Goal: Task Accomplishment & Management: Manage account settings

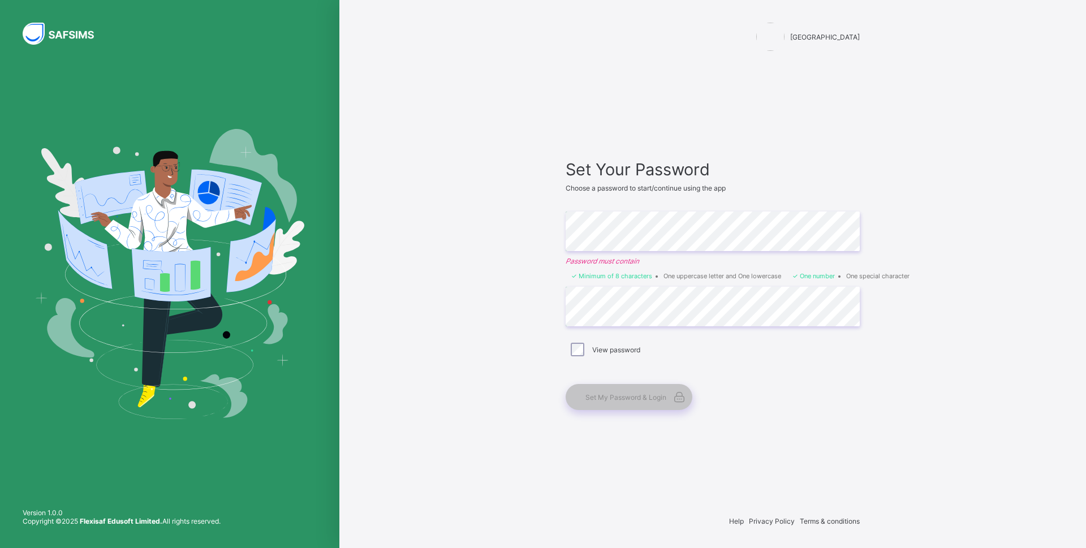
click at [584, 346] on div "View password" at bounding box center [713, 350] width 294 height 24
click at [619, 398] on span "Set My Password & Login" at bounding box center [625, 397] width 81 height 8
click at [997, 340] on div "Himma International College Set Your Password Choose a password to start/contin…" at bounding box center [712, 274] width 747 height 548
click at [627, 404] on div "Set My Password & Login" at bounding box center [629, 397] width 127 height 26
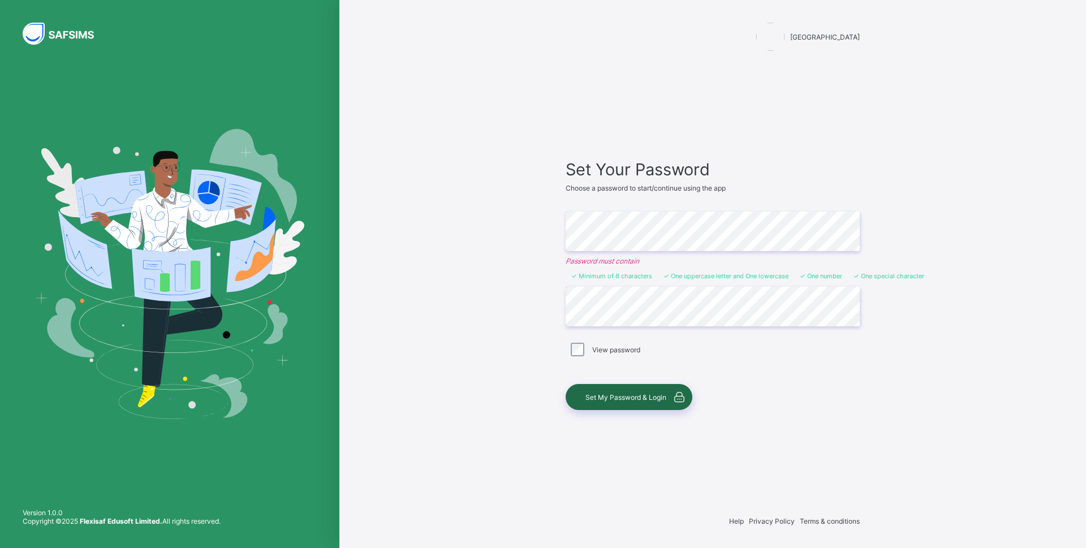
click at [640, 404] on div "Set My Password & Login" at bounding box center [629, 397] width 127 height 26
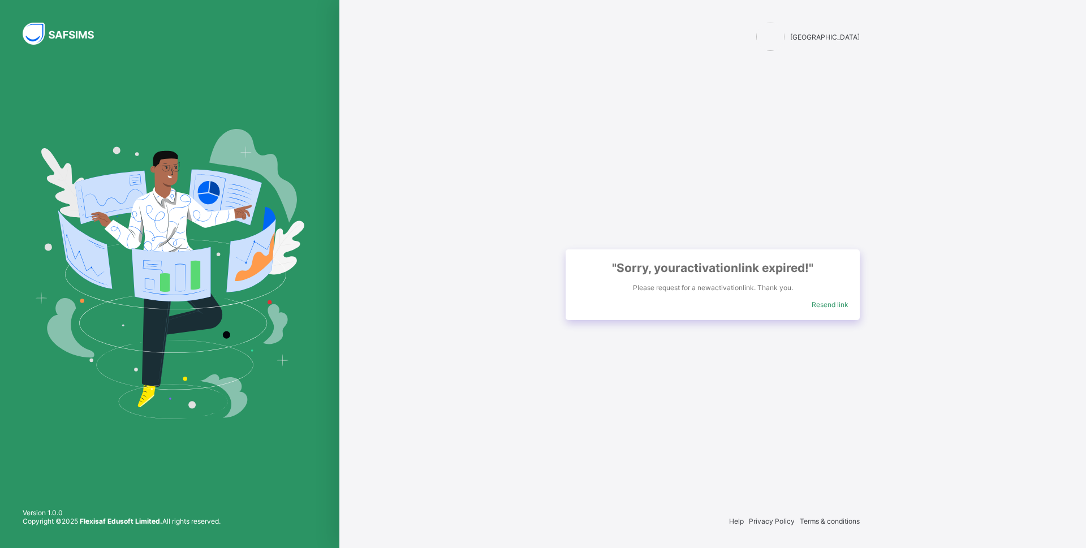
click at [829, 303] on span "Resend link" at bounding box center [830, 304] width 37 height 8
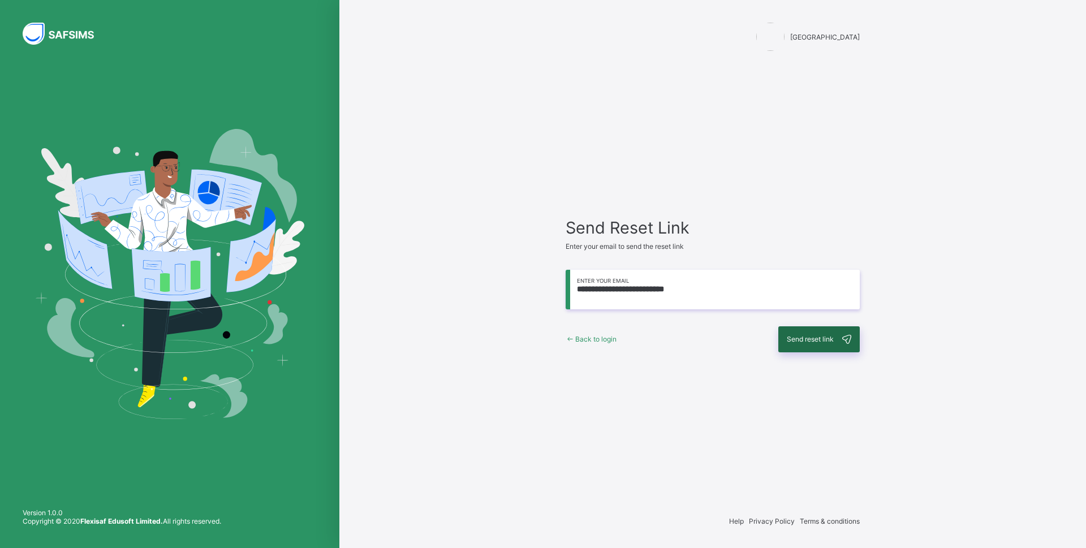
type input "**********"
click at [822, 342] on span "Send reset link" at bounding box center [810, 339] width 47 height 8
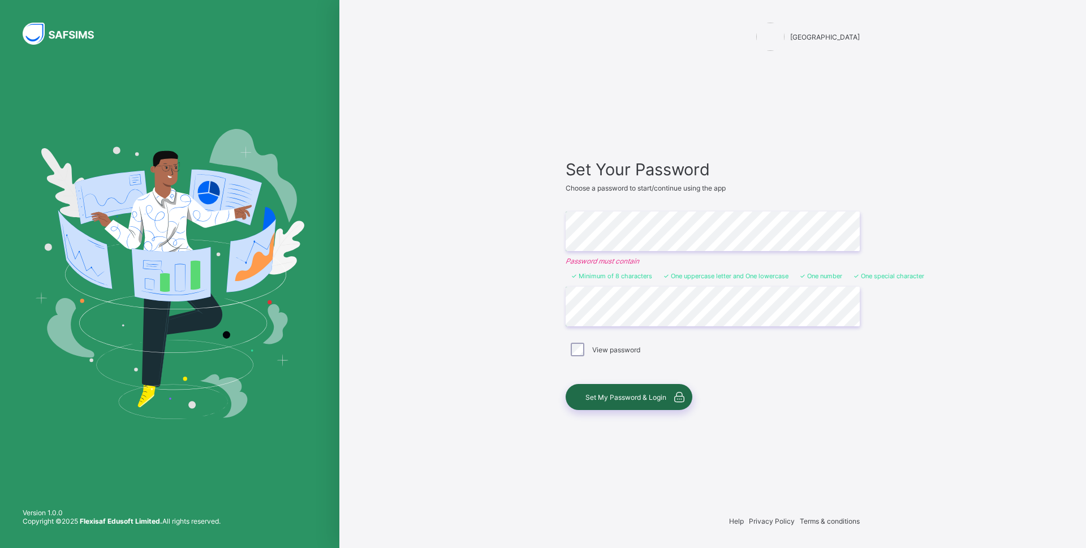
click at [631, 405] on div "Set My Password & Login" at bounding box center [629, 397] width 127 height 26
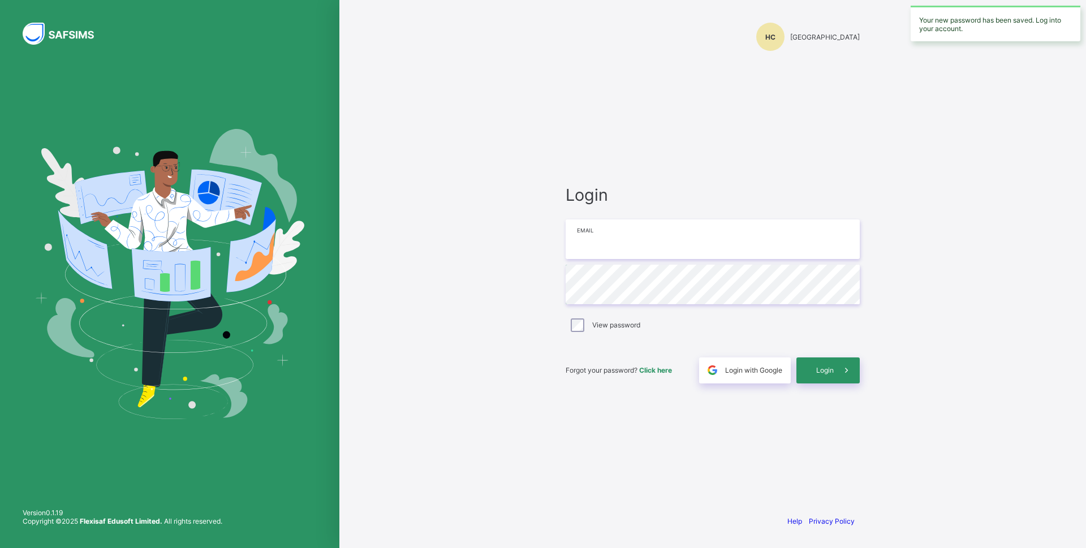
click at [616, 245] on input "email" at bounding box center [713, 239] width 294 height 40
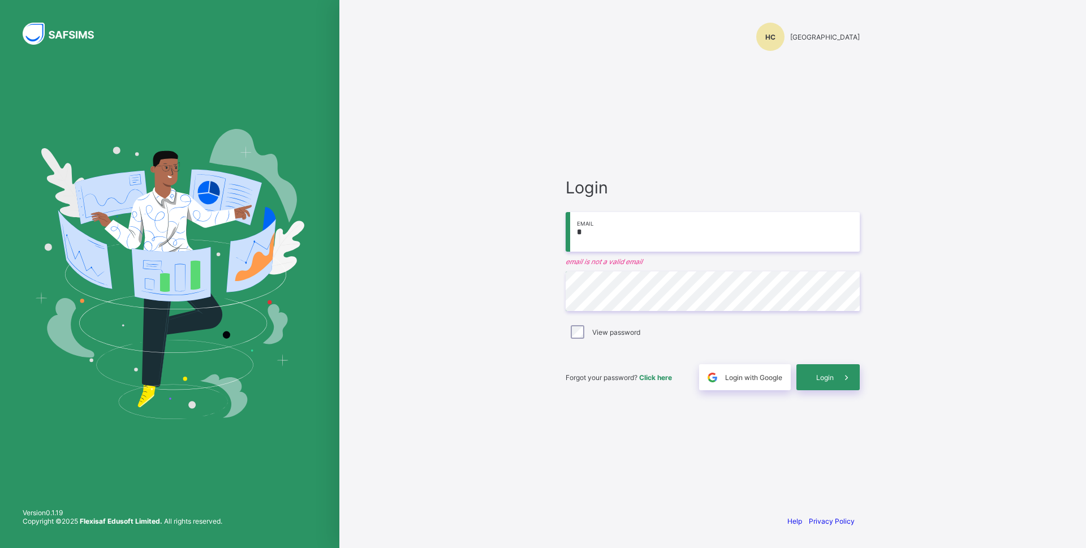
type input "**********"
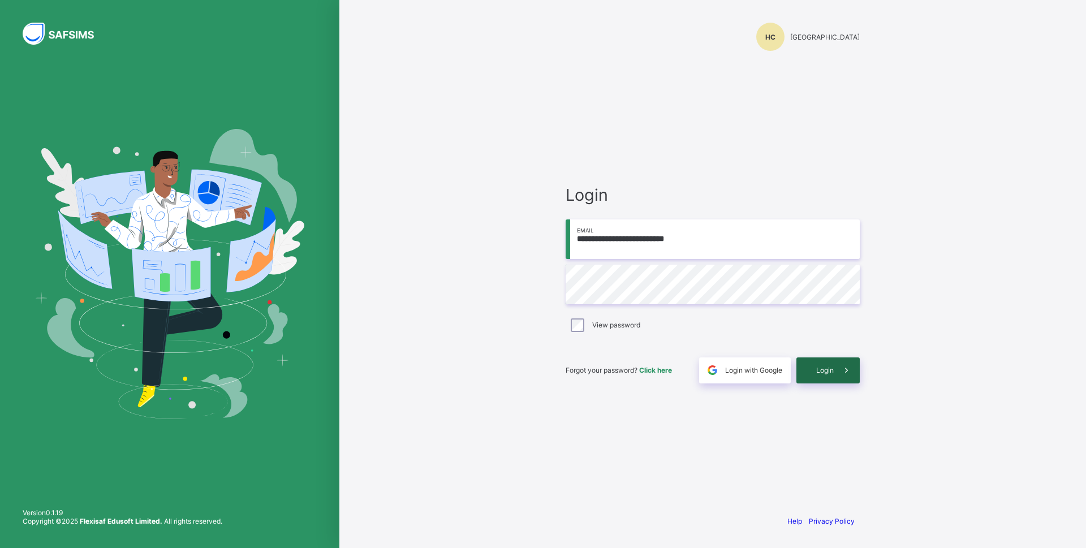
click at [829, 364] on div "Login" at bounding box center [827, 370] width 63 height 26
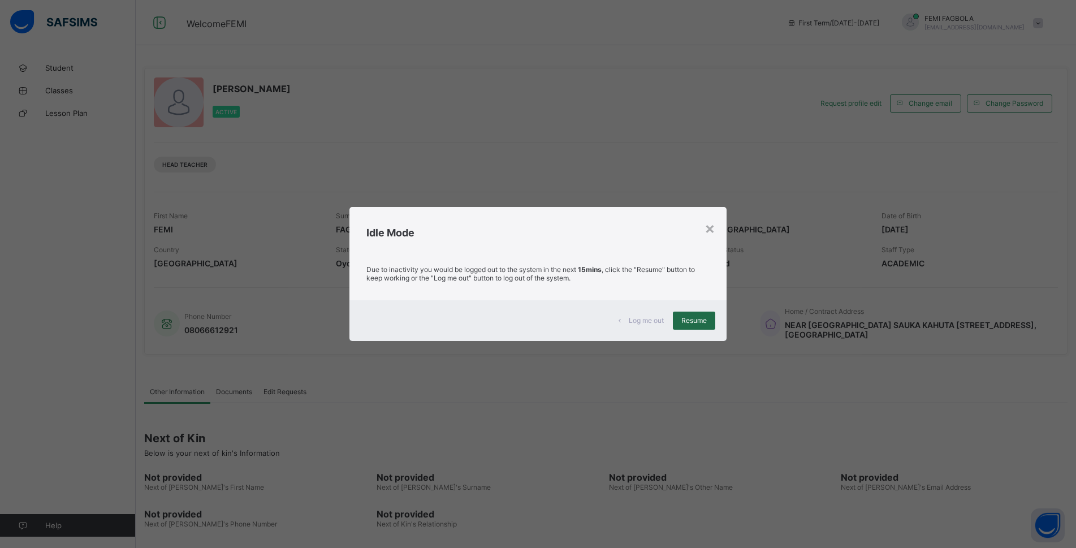
click at [697, 322] on span "Resume" at bounding box center [694, 320] width 25 height 8
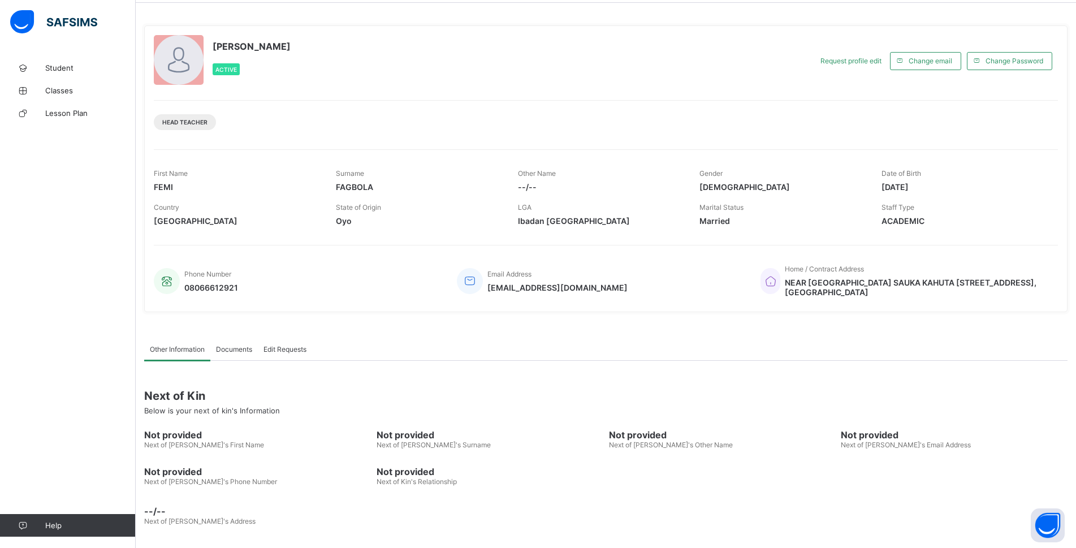
scroll to position [45, 0]
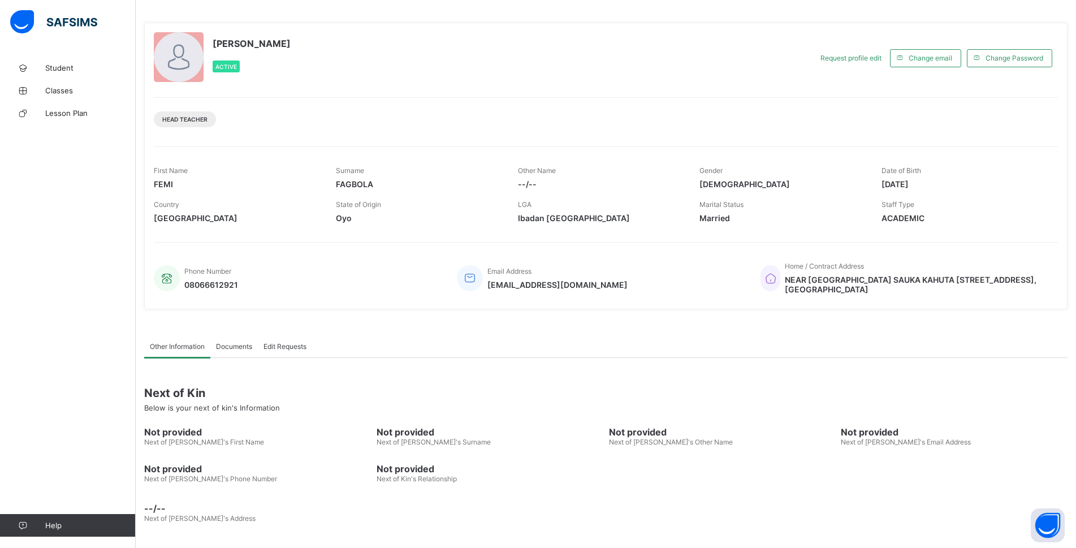
click at [180, 512] on span "--/--" at bounding box center [606, 508] width 924 height 11
drag, startPoint x: 171, startPoint y: 515, endPoint x: 205, endPoint y: 452, distance: 71.6
click at [176, 504] on div "--/-- Next of Kin's Address" at bounding box center [606, 509] width 924 height 40
click at [204, 439] on span "Next of Kin's First Name" at bounding box center [204, 442] width 120 height 8
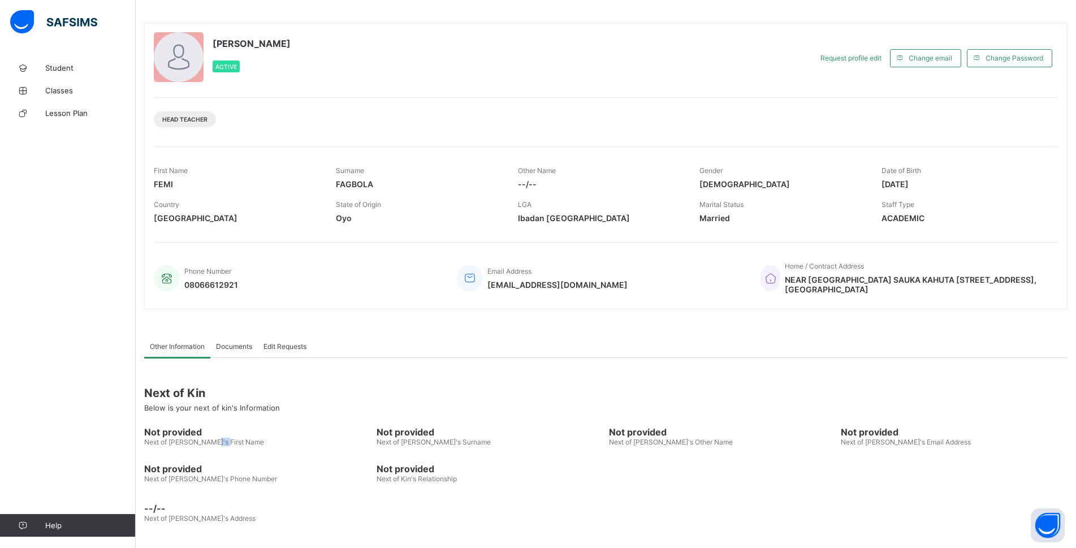
click at [204, 439] on span "Next of Kin's First Name" at bounding box center [204, 442] width 120 height 8
click at [168, 394] on span "Next of Kin" at bounding box center [606, 393] width 924 height 14
click at [153, 511] on span "--/--" at bounding box center [606, 508] width 924 height 11
click at [243, 346] on span "Documents" at bounding box center [234, 346] width 36 height 8
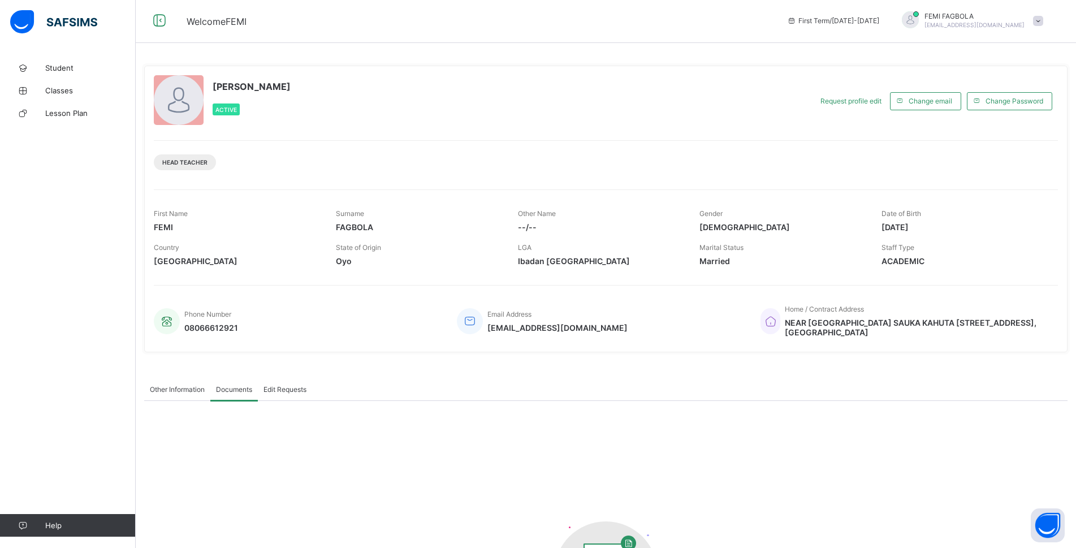
scroll to position [0, 0]
click at [285, 393] on span "Edit Requests" at bounding box center [285, 391] width 43 height 8
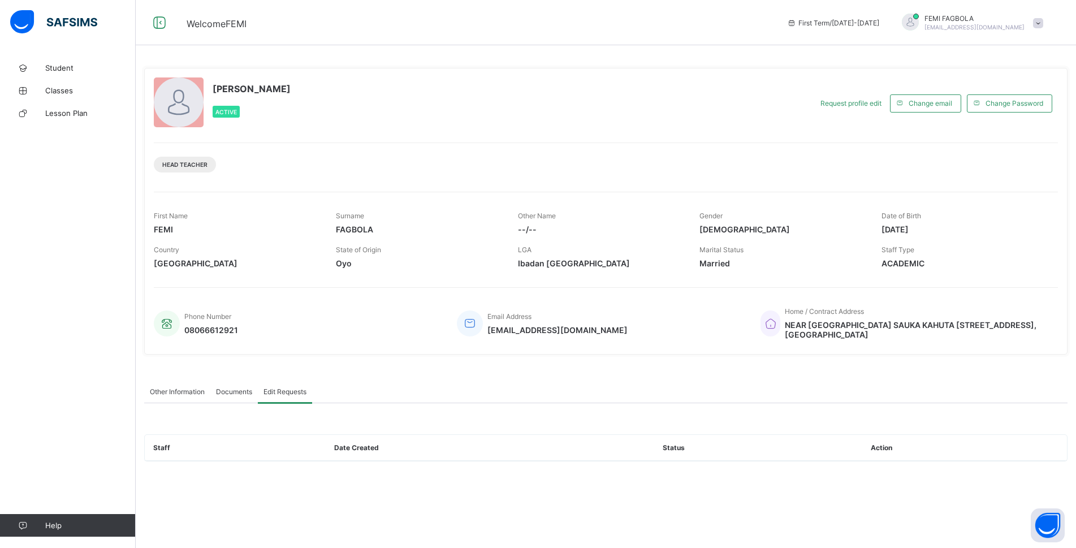
click at [189, 392] on span "Other Information" at bounding box center [177, 391] width 55 height 8
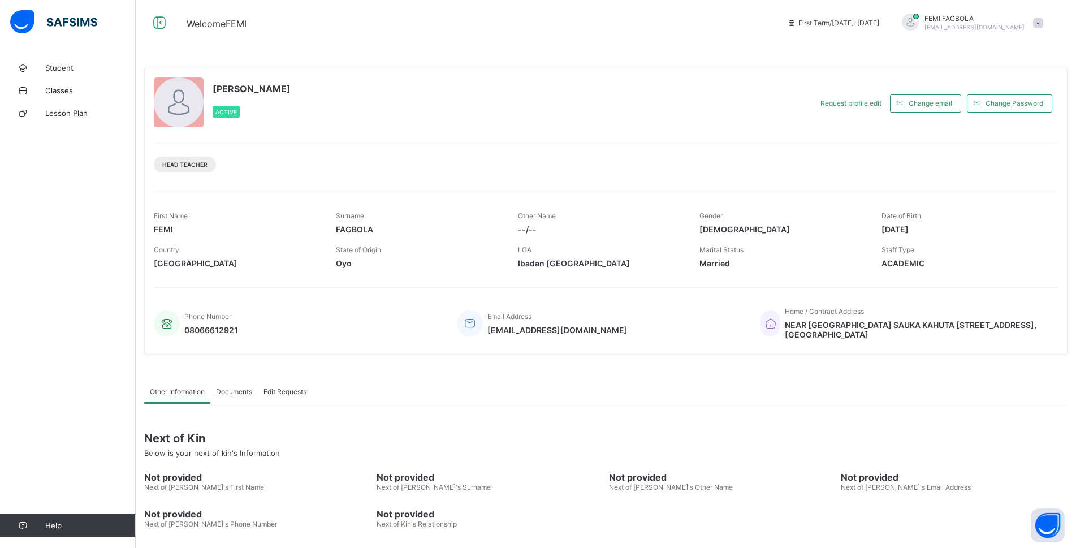
click at [200, 460] on div "Next of Kin Below is your next of kin's Information" at bounding box center [606, 444] width 924 height 43
click at [197, 479] on span "Not provided" at bounding box center [257, 477] width 227 height 11
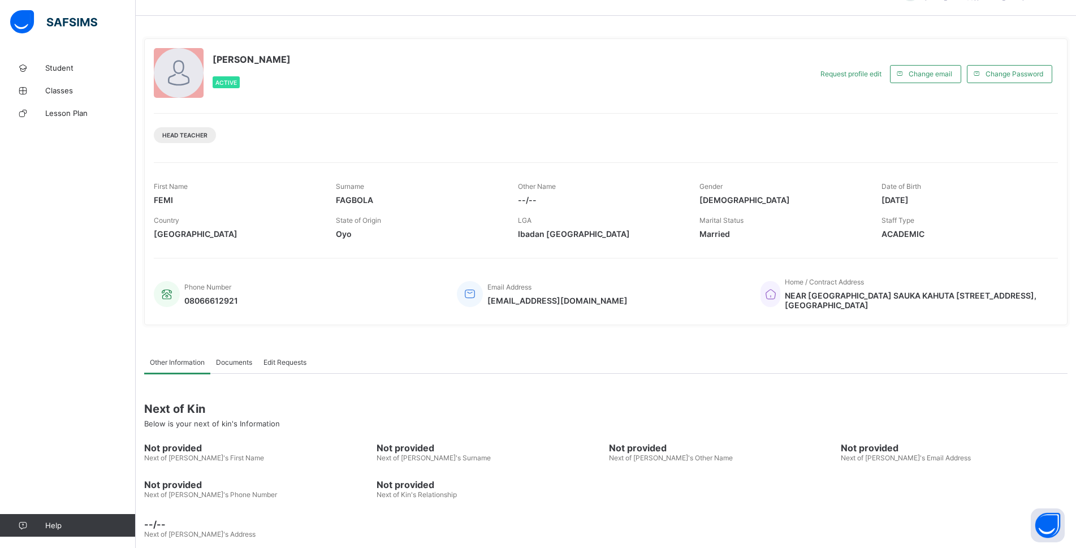
scroll to position [45, 0]
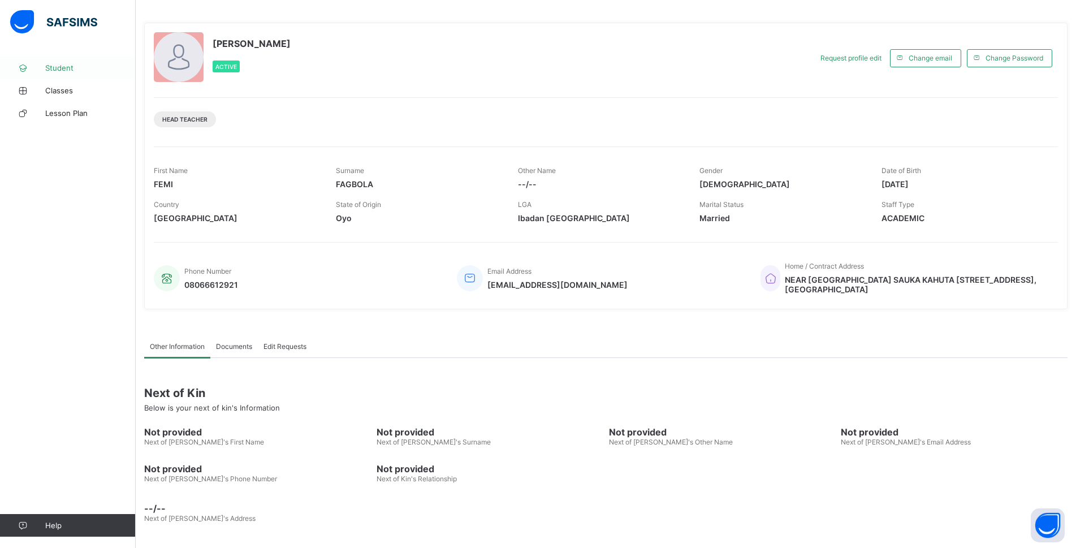
click at [51, 72] on link "Student" at bounding box center [68, 68] width 136 height 23
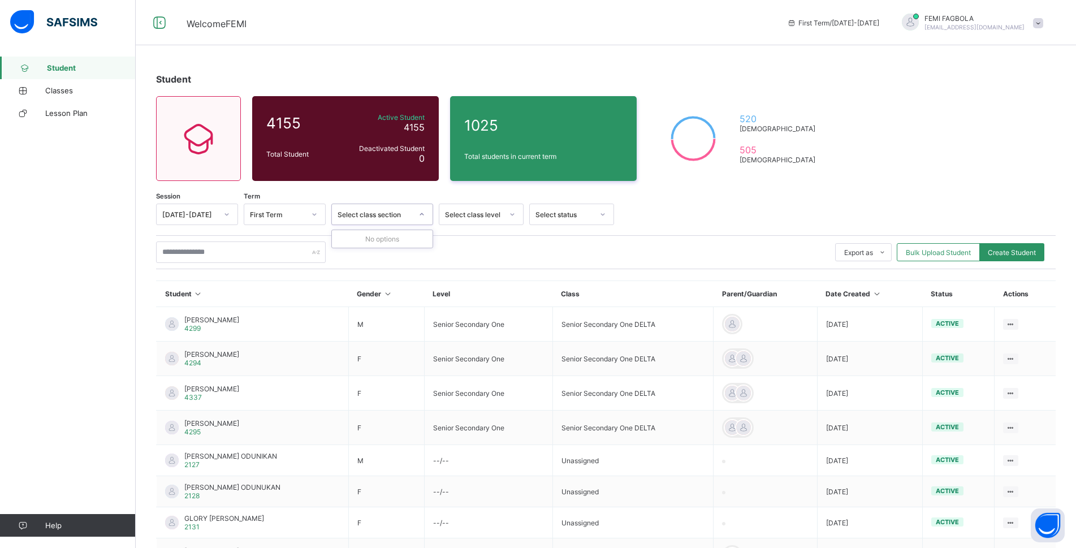
click at [417, 214] on div at bounding box center [421, 214] width 19 height 18
click at [514, 215] on icon at bounding box center [512, 214] width 7 height 11
click at [71, 89] on span "Classes" at bounding box center [90, 90] width 90 height 9
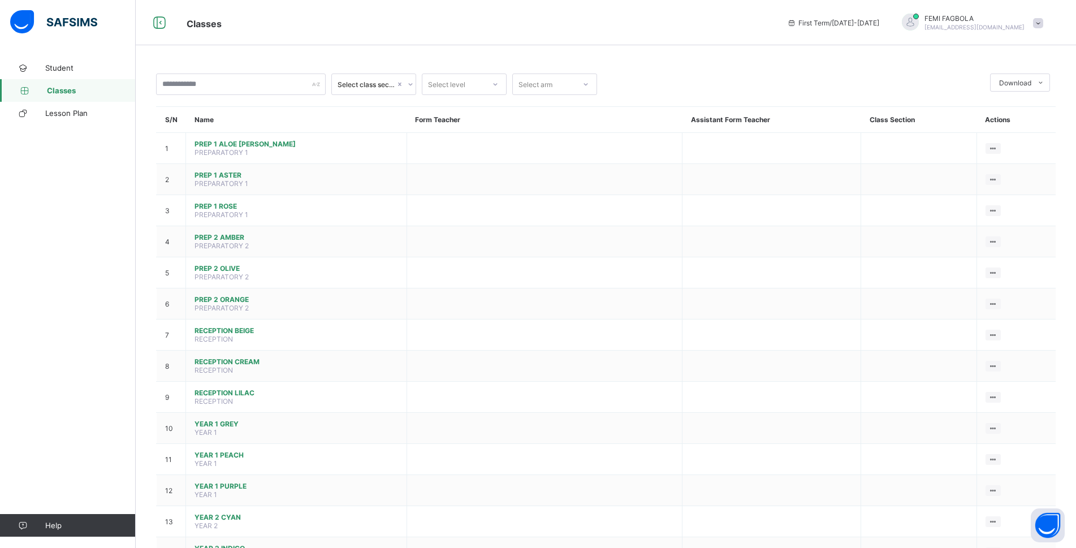
click at [409, 85] on icon at bounding box center [410, 84] width 7 height 11
click at [493, 83] on icon at bounding box center [495, 84] width 7 height 11
click at [459, 260] on div "SS3" at bounding box center [464, 261] width 84 height 18
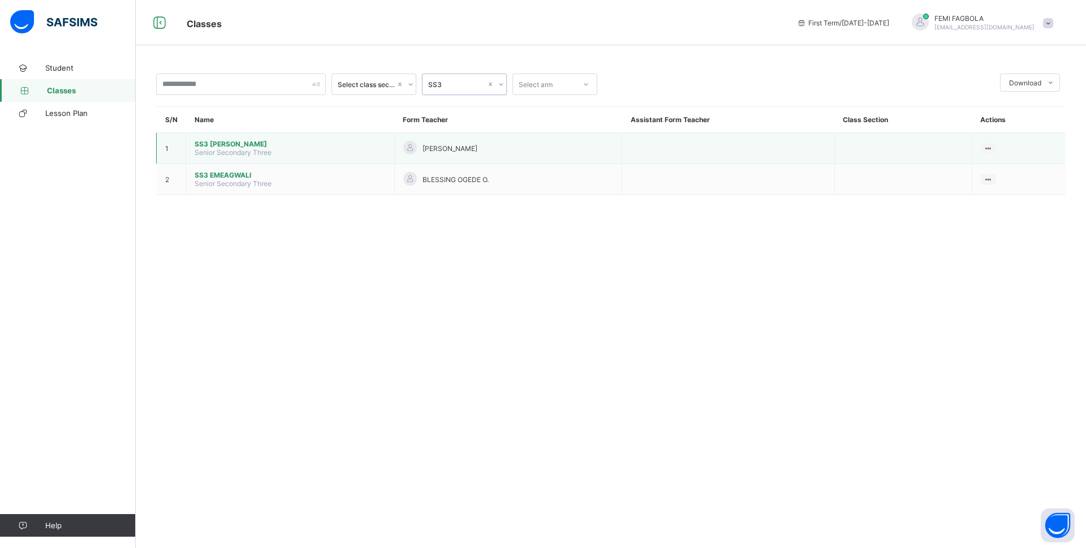
click at [271, 149] on td "SS3 EINSTEIN Senior Secondary Three" at bounding box center [290, 148] width 209 height 31
click at [493, 148] on div "AUGUSTINE OZIEGBE" at bounding box center [508, 148] width 210 height 15
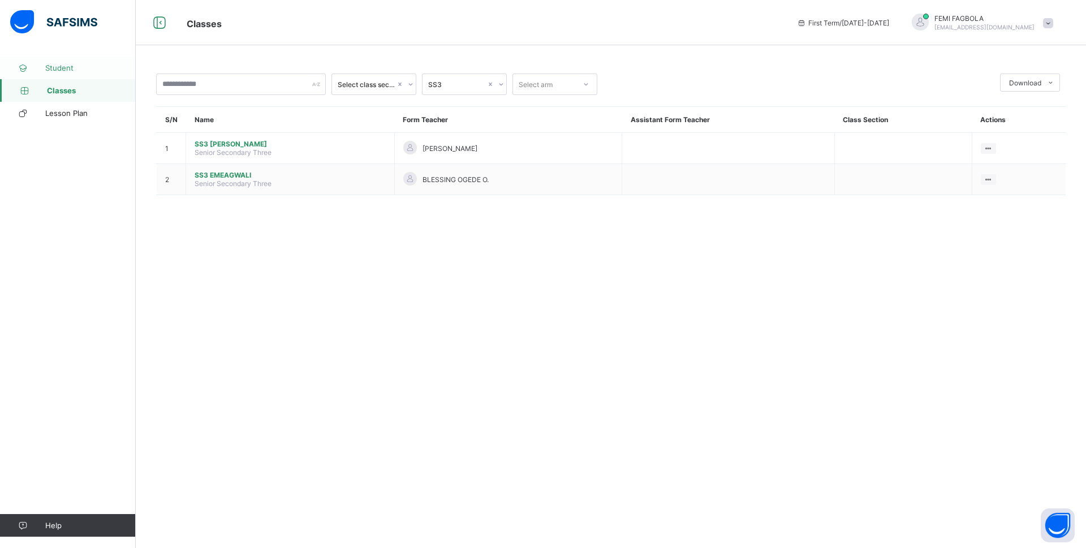
click at [76, 66] on span "Student" at bounding box center [90, 67] width 90 height 9
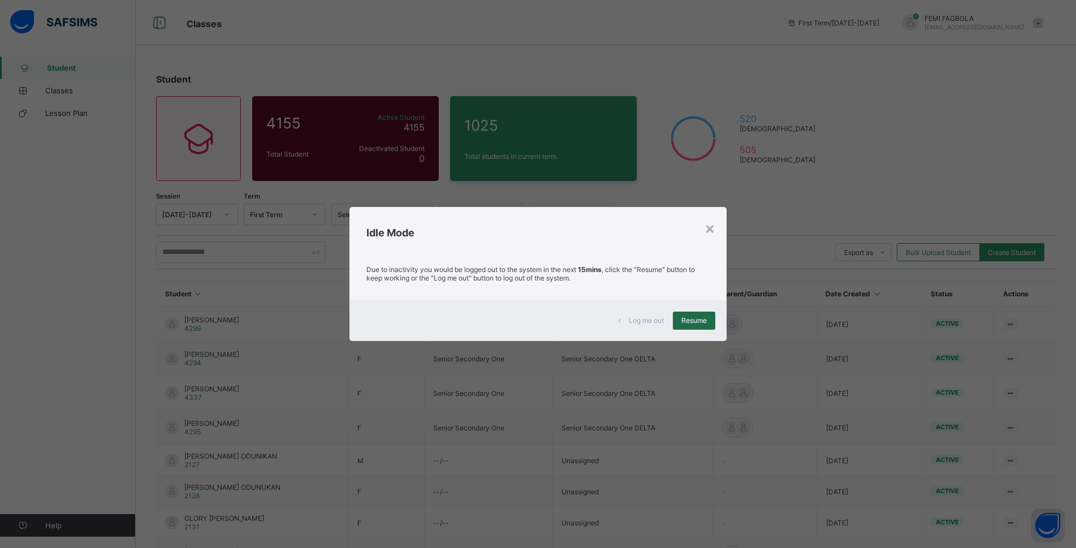
click at [715, 325] on div "Resume" at bounding box center [694, 321] width 42 height 18
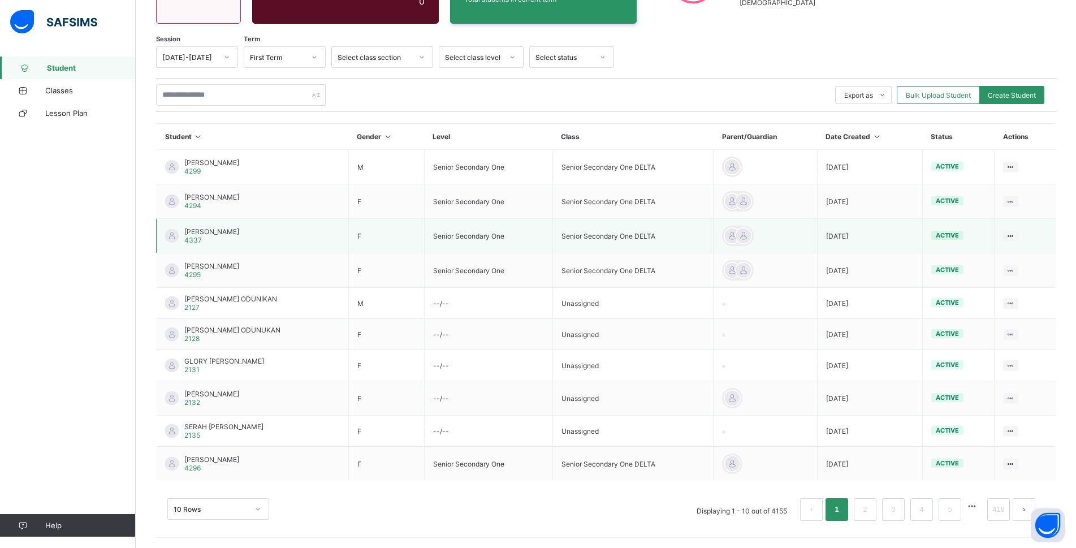
scroll to position [158, 0]
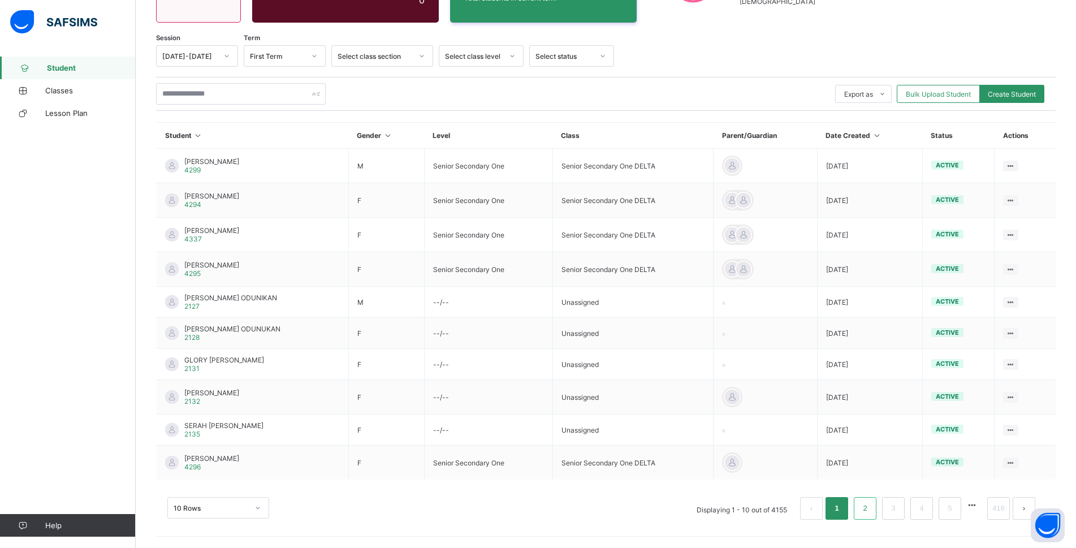
click at [870, 514] on link "2" at bounding box center [865, 508] width 11 height 15
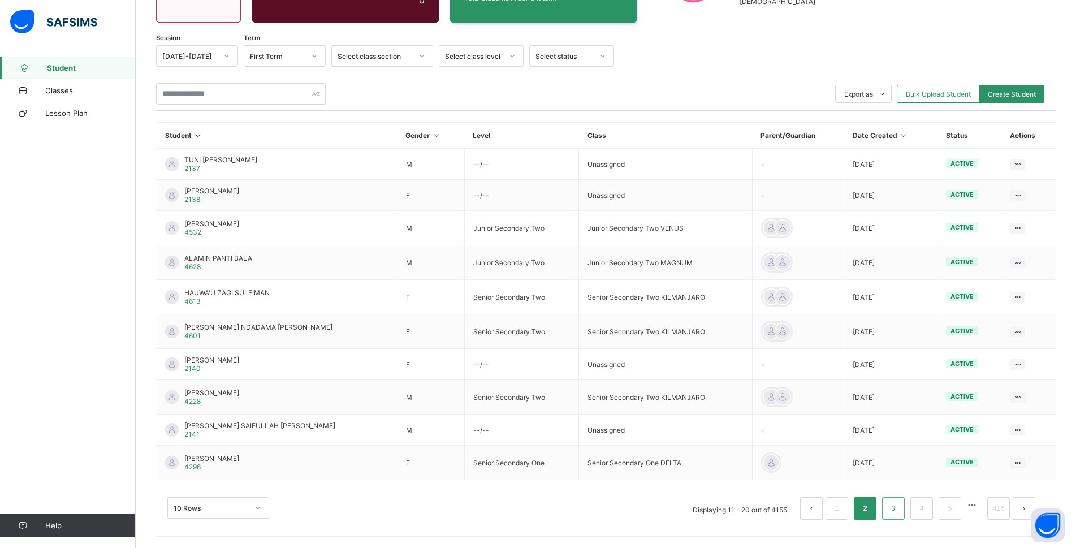
click at [905, 511] on li "3" at bounding box center [893, 508] width 23 height 23
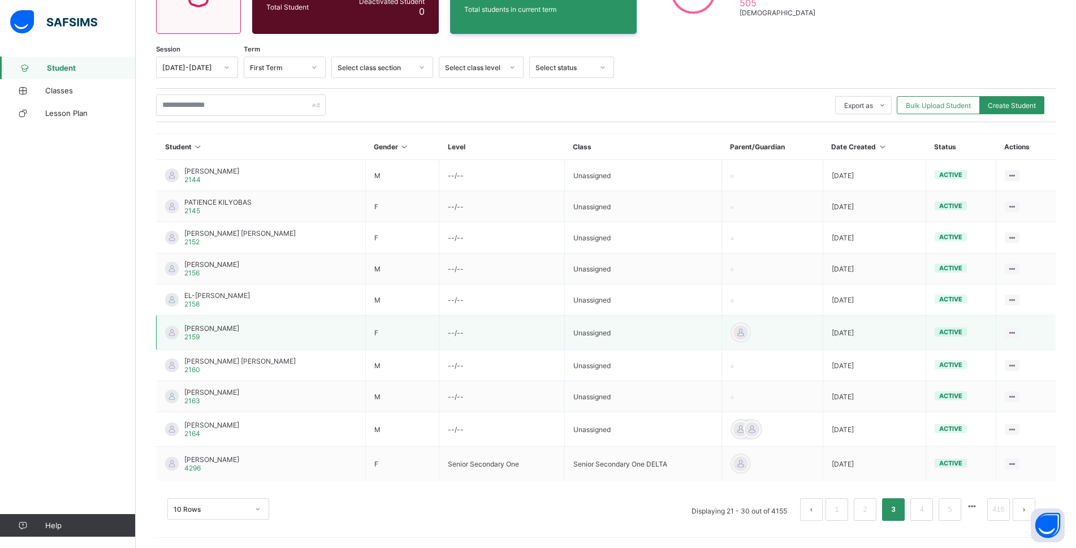
scroll to position [148, 0]
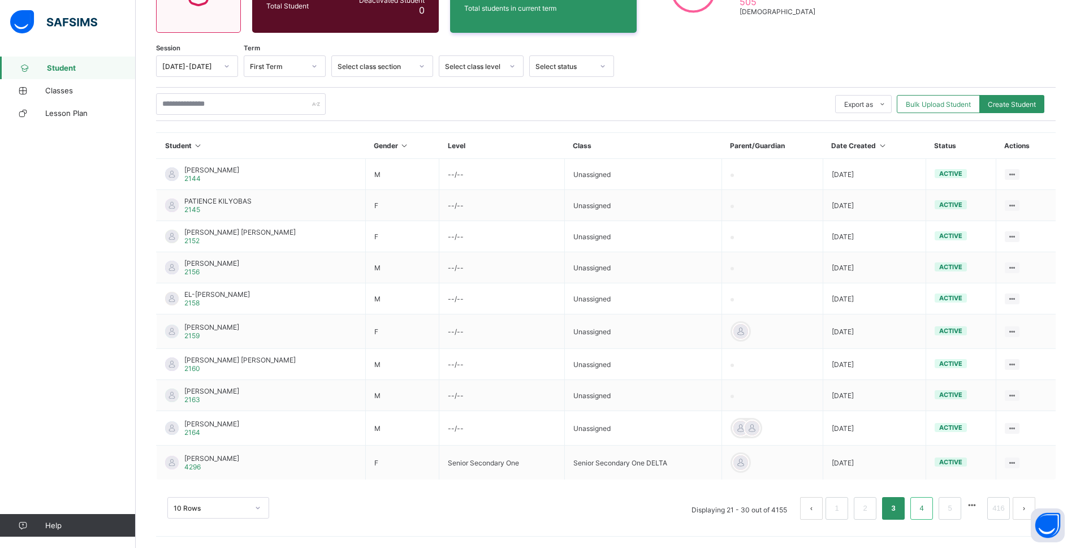
click at [927, 508] on link "4" at bounding box center [921, 508] width 11 height 15
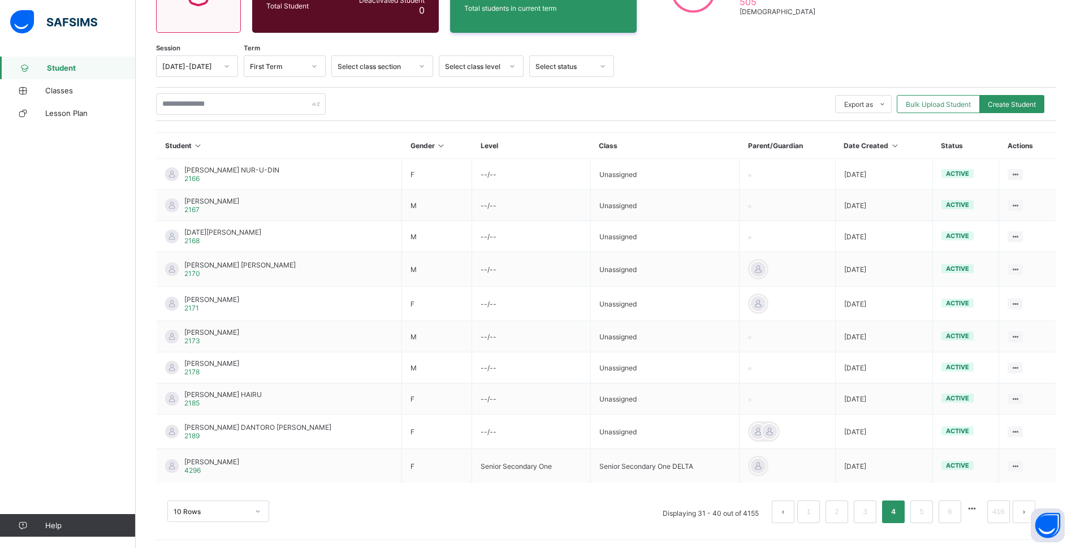
scroll to position [152, 0]
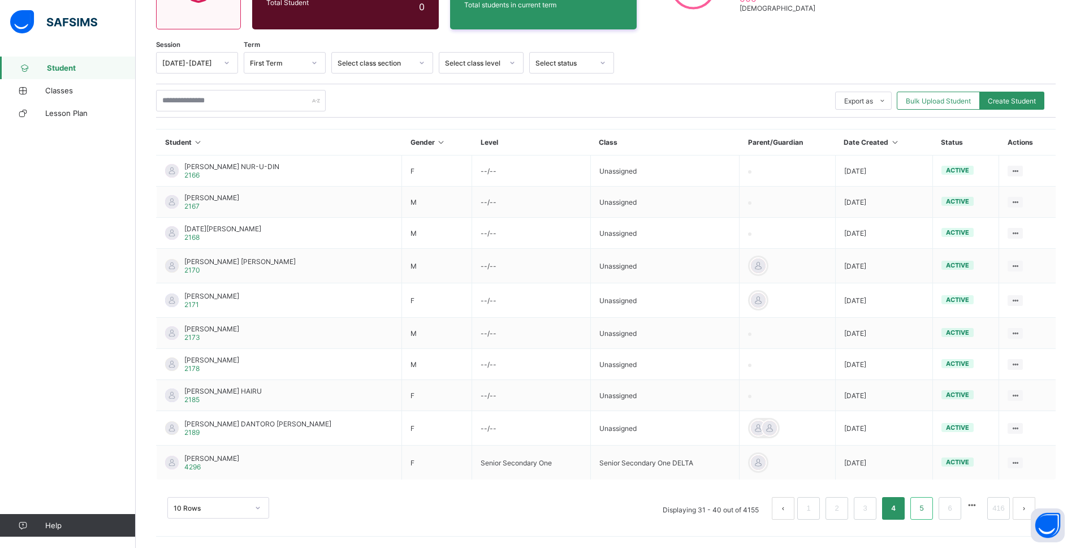
click at [933, 511] on li "5" at bounding box center [922, 508] width 23 height 23
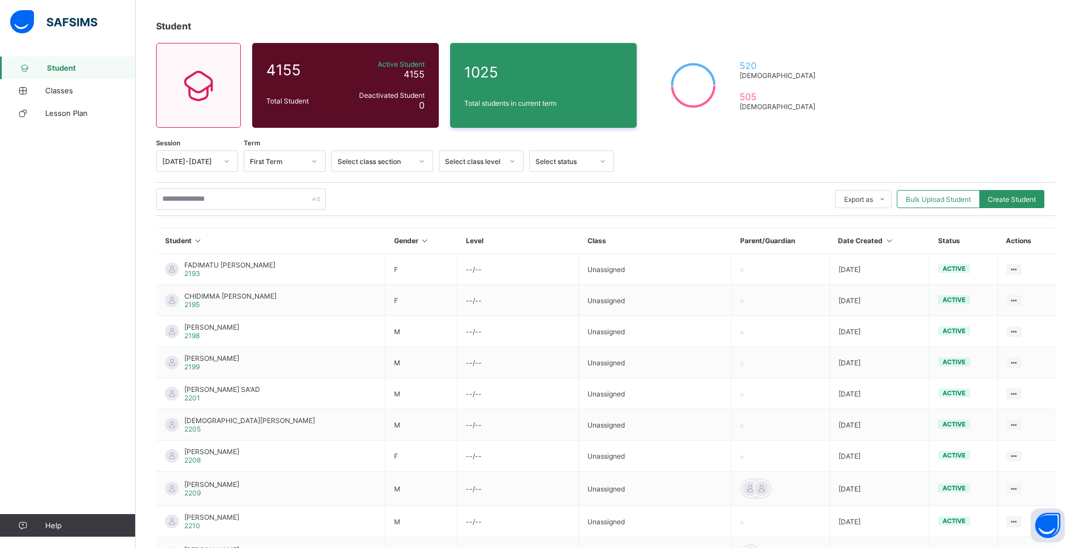
scroll to position [145, 0]
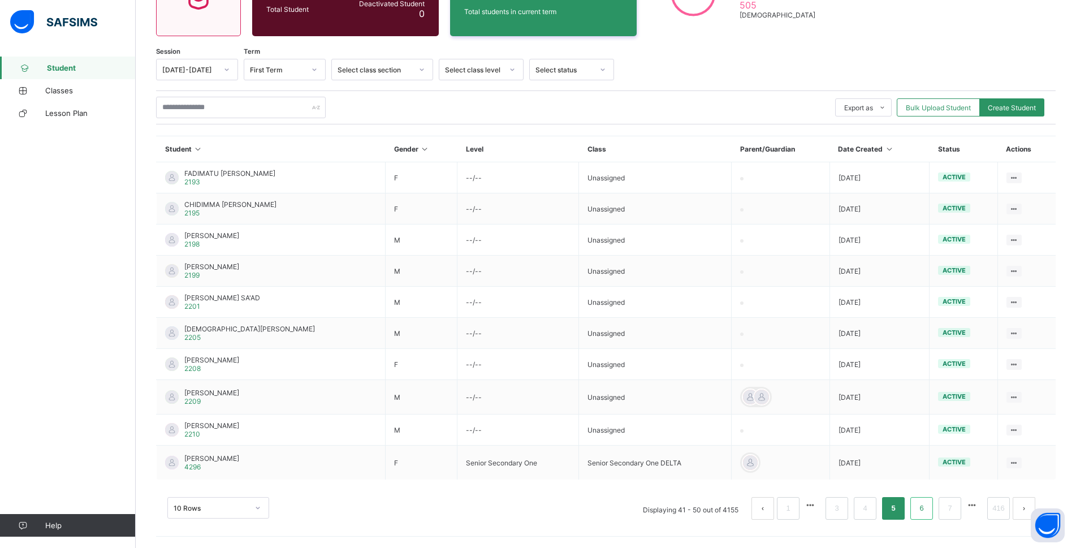
click at [927, 503] on link "6" at bounding box center [921, 508] width 11 height 15
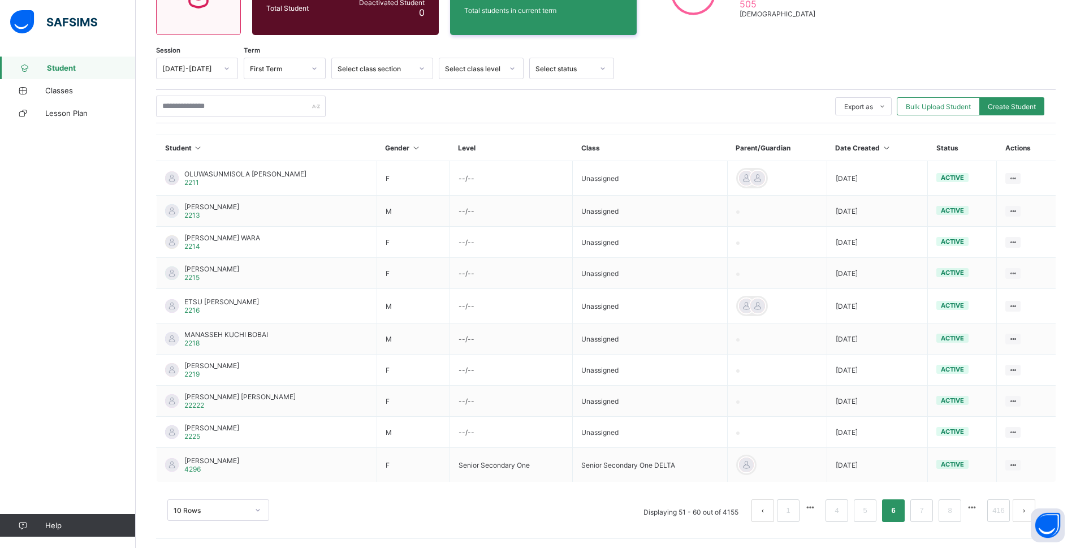
scroll to position [148, 0]
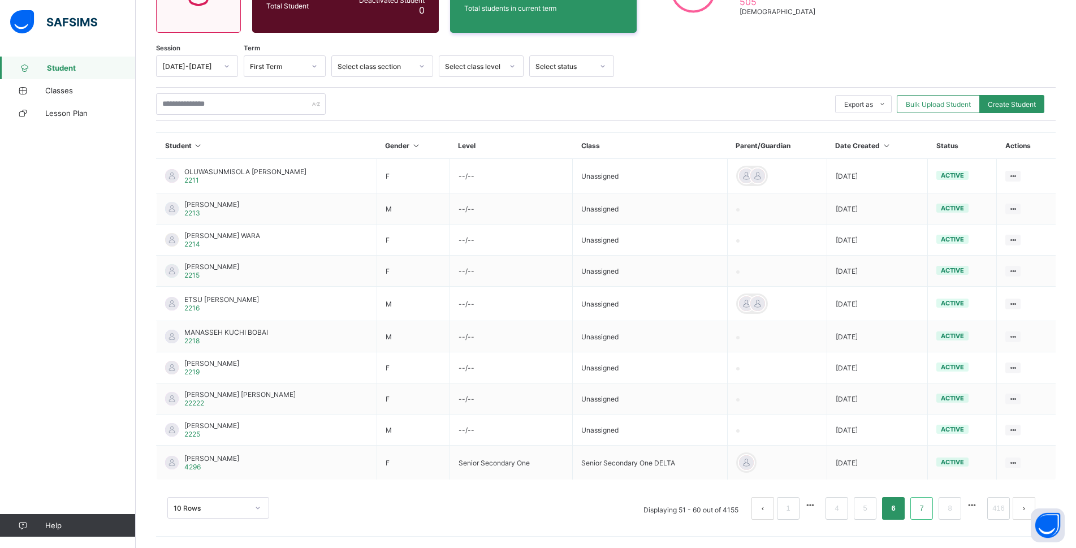
click at [933, 511] on li "7" at bounding box center [922, 508] width 23 height 23
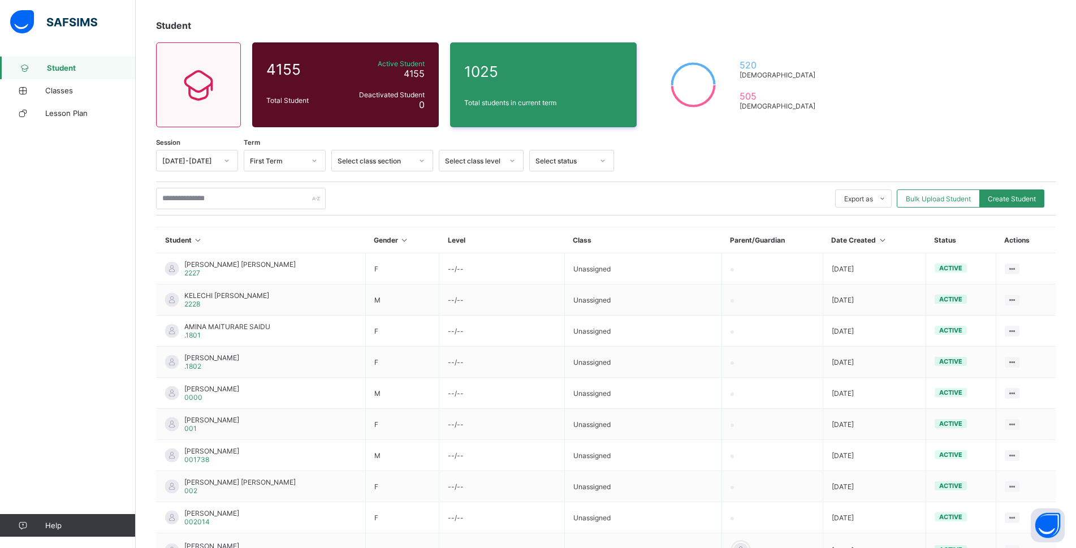
scroll to position [141, 0]
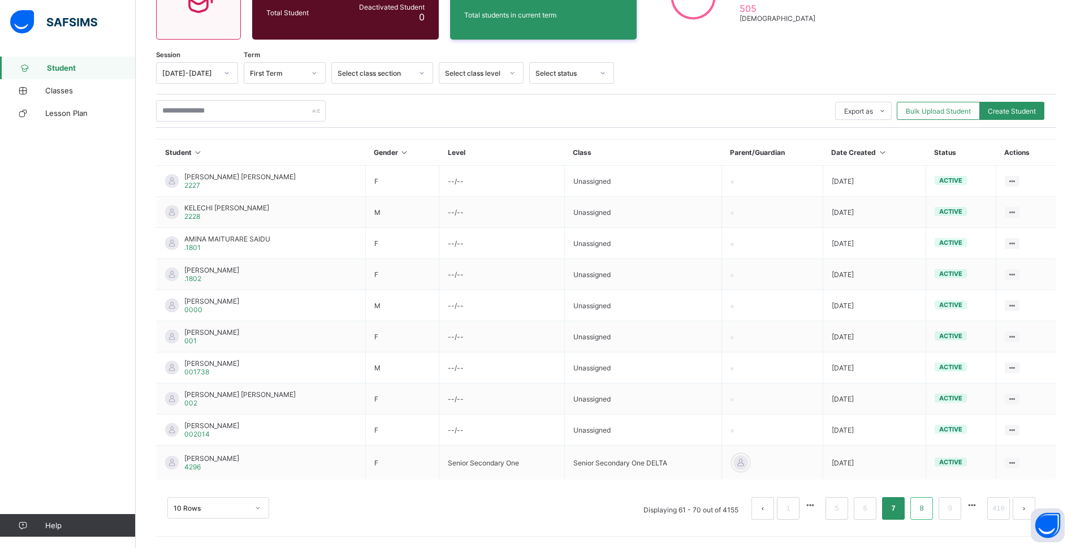
click at [927, 503] on link "8" at bounding box center [921, 508] width 11 height 15
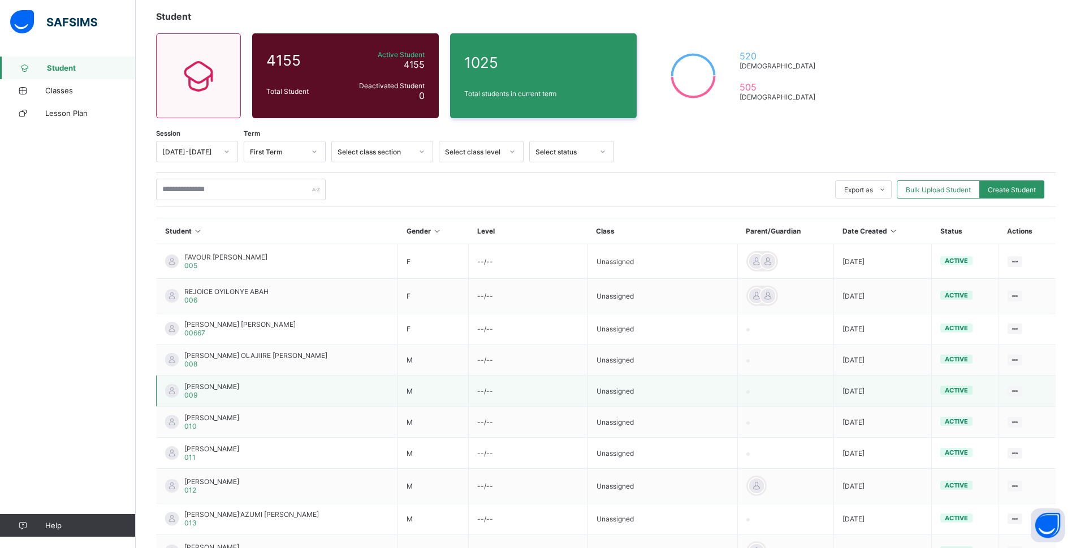
scroll to position [152, 0]
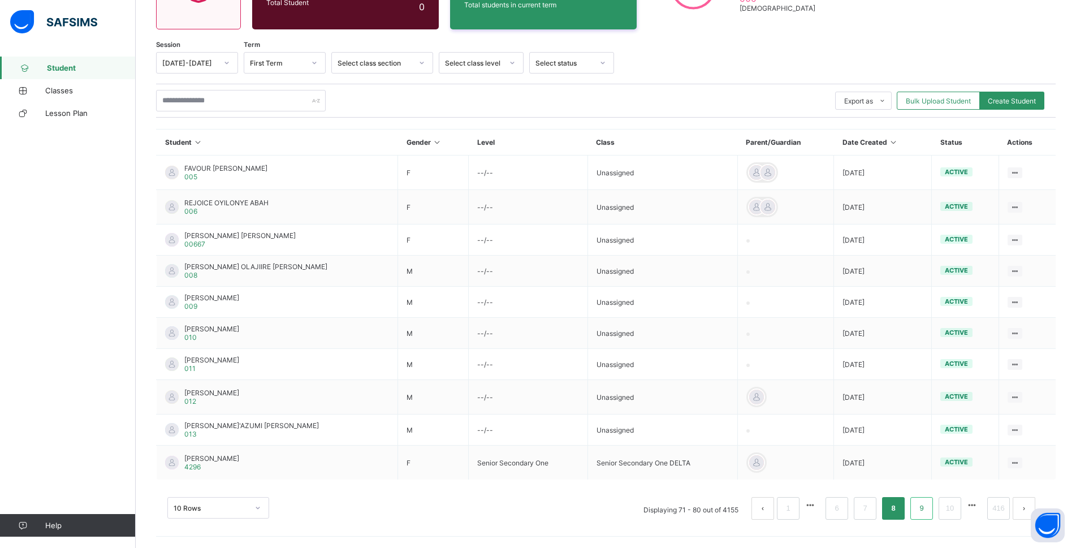
click at [933, 510] on li "9" at bounding box center [922, 508] width 23 height 23
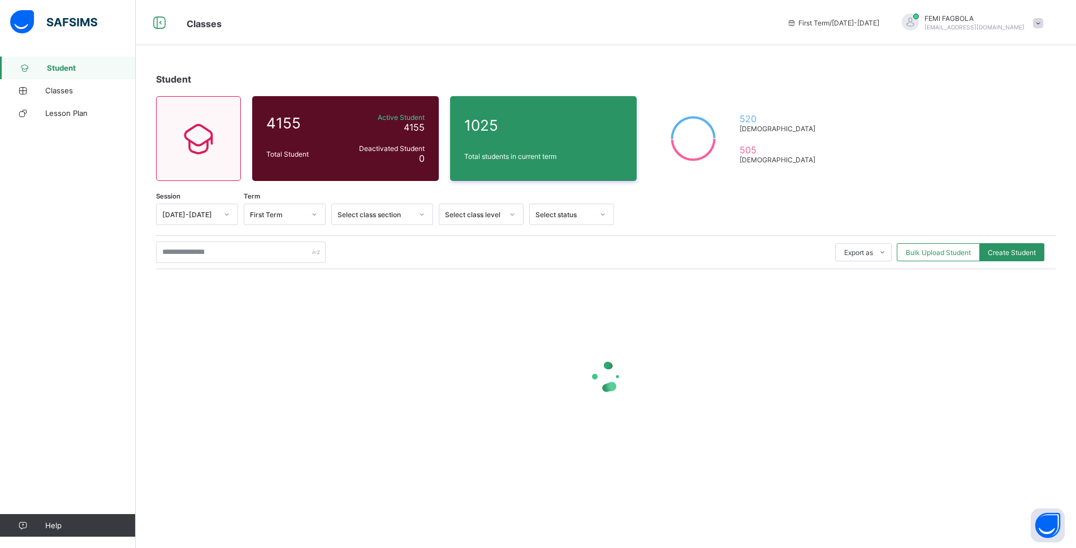
scroll to position [0, 0]
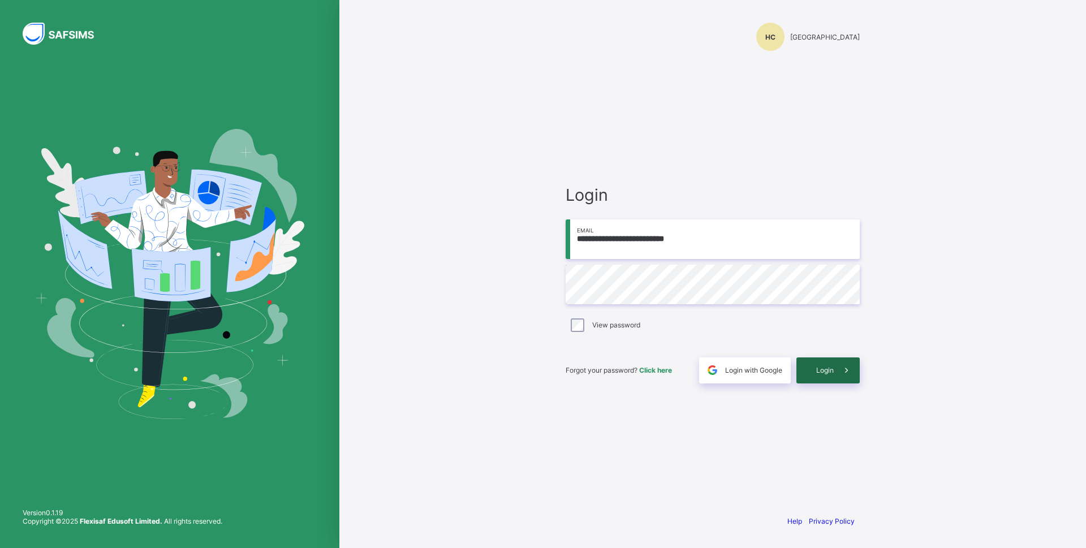
click at [831, 374] on span "Login" at bounding box center [825, 370] width 18 height 8
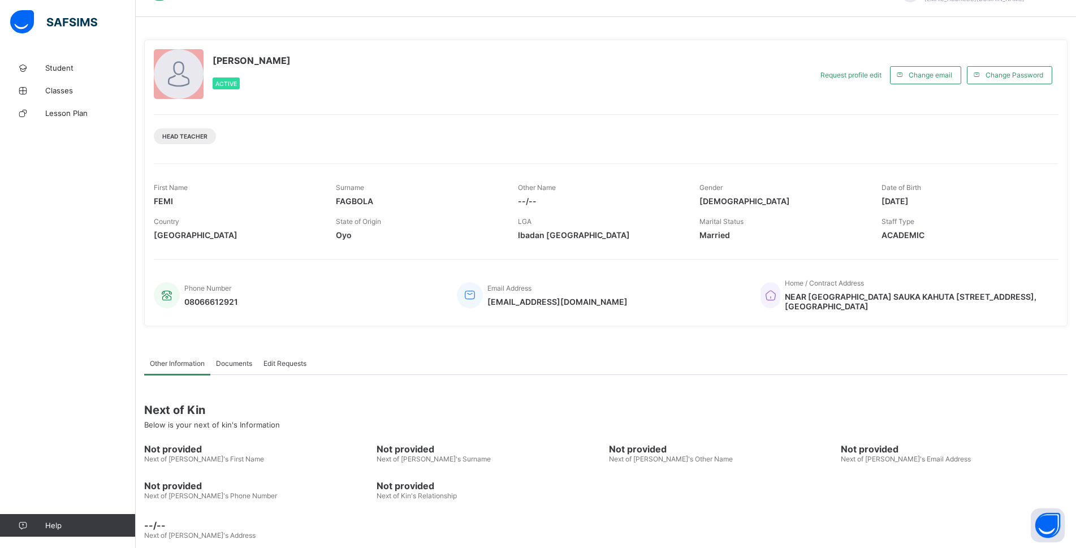
scroll to position [45, 0]
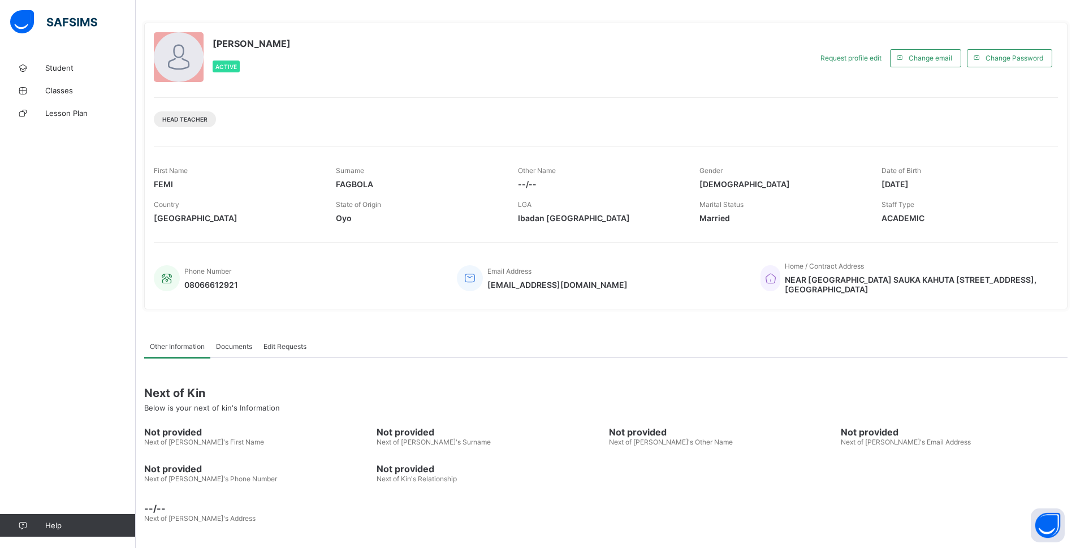
drag, startPoint x: 544, startPoint y: 178, endPoint x: 588, endPoint y: 196, distance: 47.7
click at [544, 178] on span at bounding box center [600, 177] width 165 height 5
click at [88, 114] on span "Lesson Plan" at bounding box center [90, 113] width 90 height 9
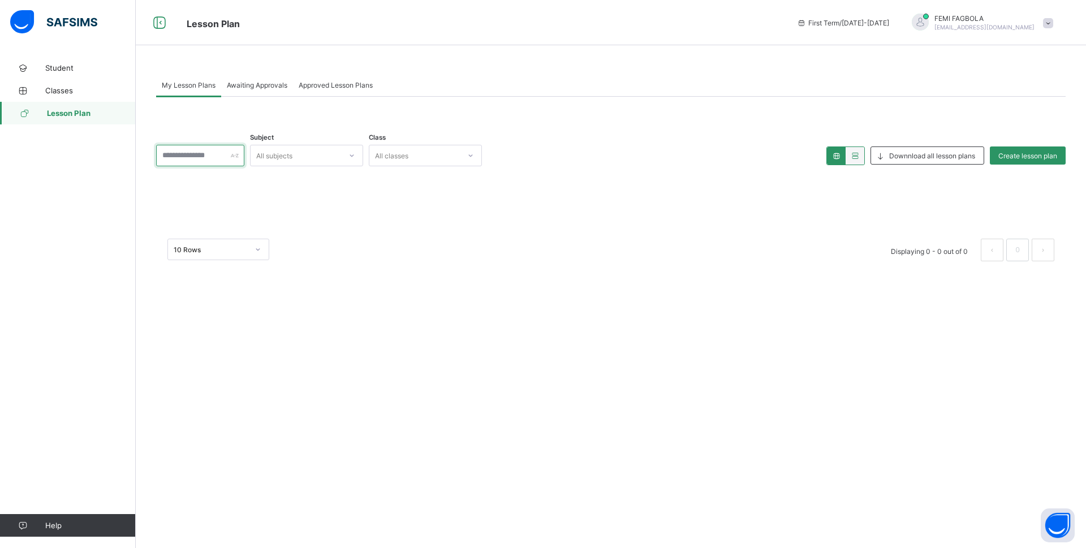
click at [225, 157] on input "text" at bounding box center [200, 155] width 88 height 21
type input "**********"
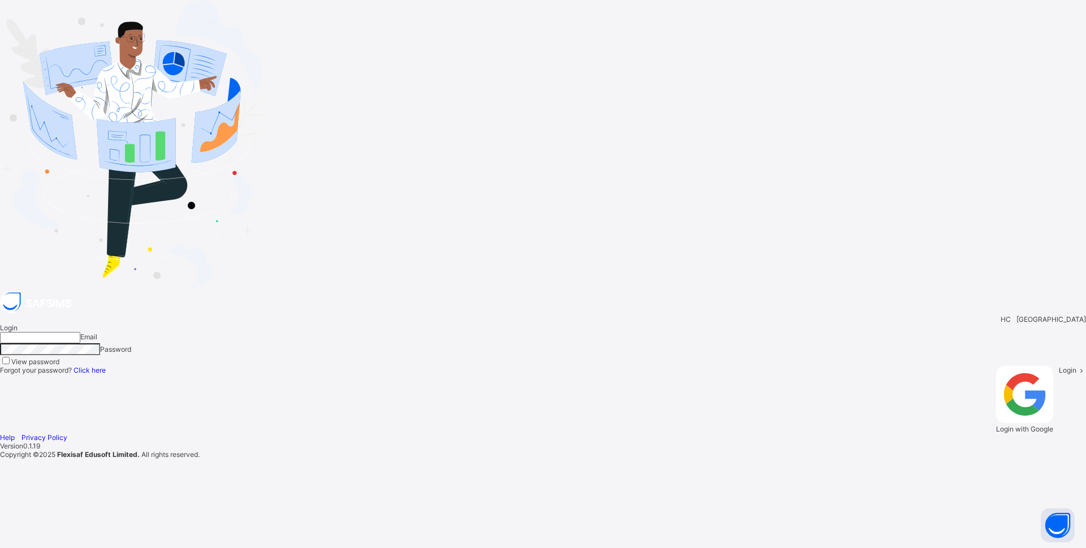
type input "**********"
